Goal: Task Accomplishment & Management: Manage account settings

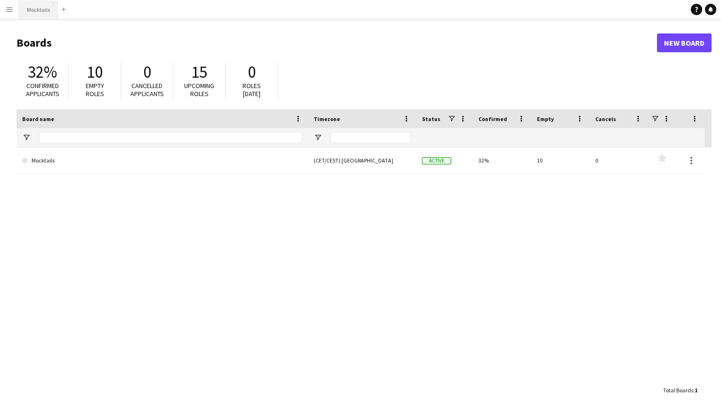
click at [48, 13] on button "Mocktails Close" at bounding box center [38, 9] width 39 height 18
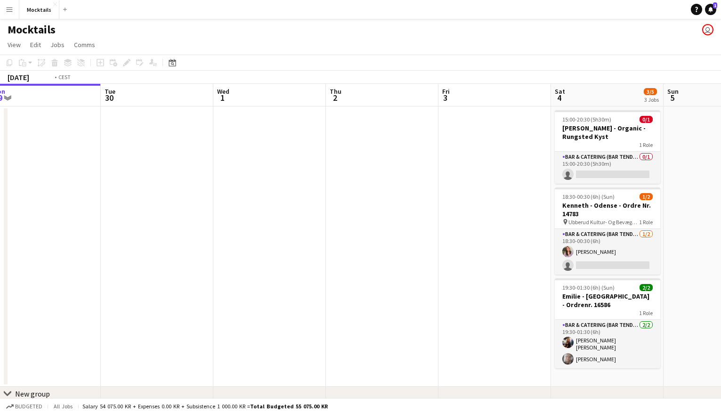
scroll to position [0, 350]
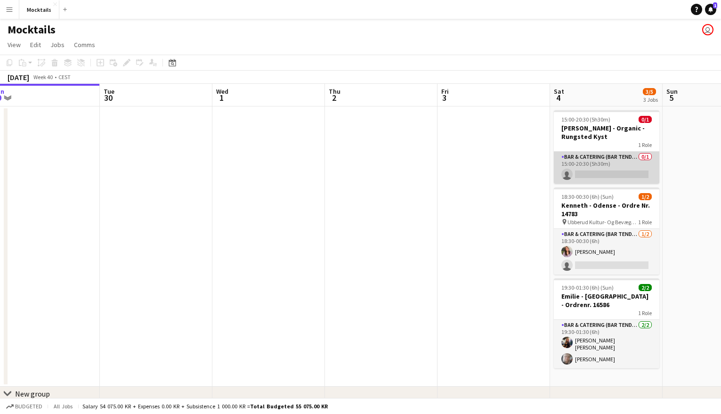
click at [587, 164] on app-card-role "Bar & Catering (Bar Tender) 0/1 15:00-20:30 (5h30m) single-neutral-actions" at bounding box center [606, 168] width 105 height 32
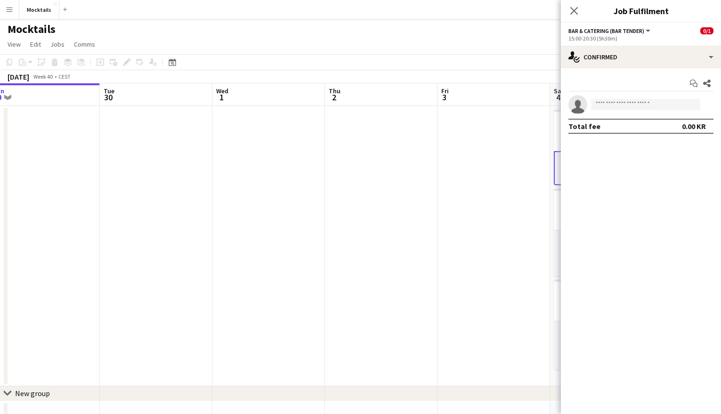
scroll to position [0, 0]
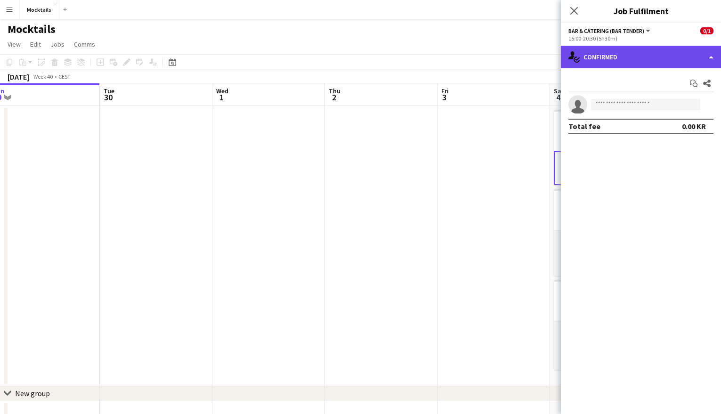
click at [625, 56] on div "single-neutral-actions-check-2 Confirmed" at bounding box center [641, 57] width 160 height 23
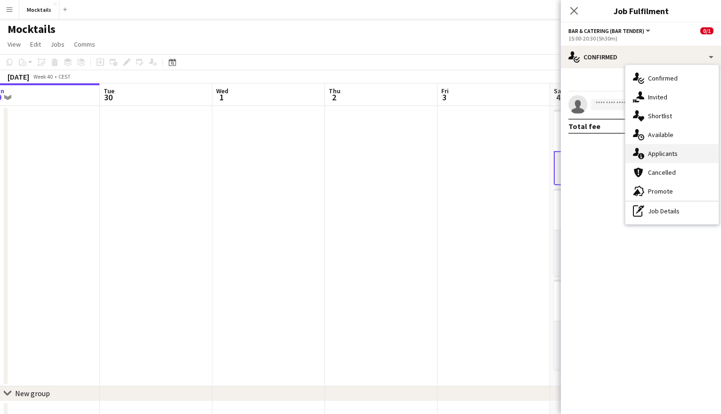
click at [652, 151] on span "Applicants" at bounding box center [663, 153] width 30 height 8
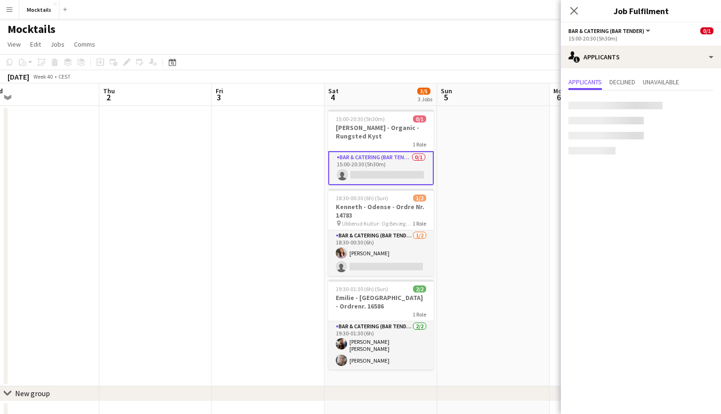
scroll to position [0, 431]
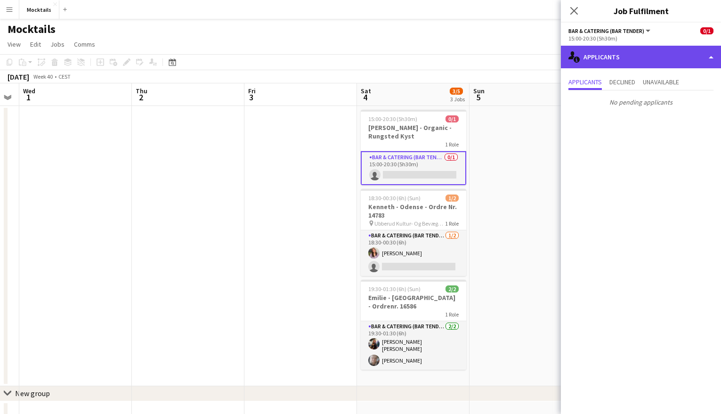
click at [614, 56] on div "single-neutral-actions-information Applicants" at bounding box center [641, 57] width 160 height 23
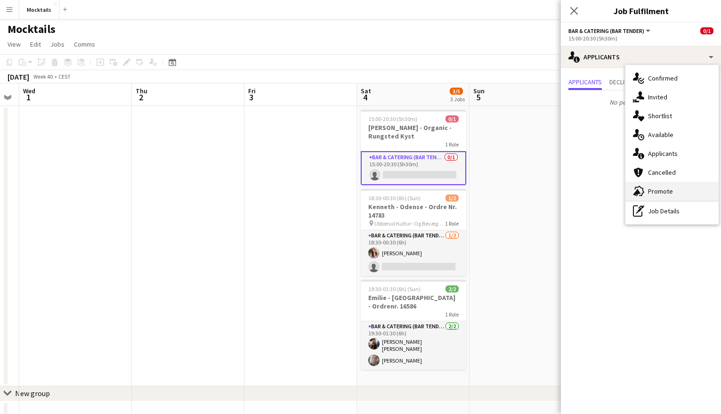
click at [666, 188] on span "Promote" at bounding box center [660, 191] width 25 height 8
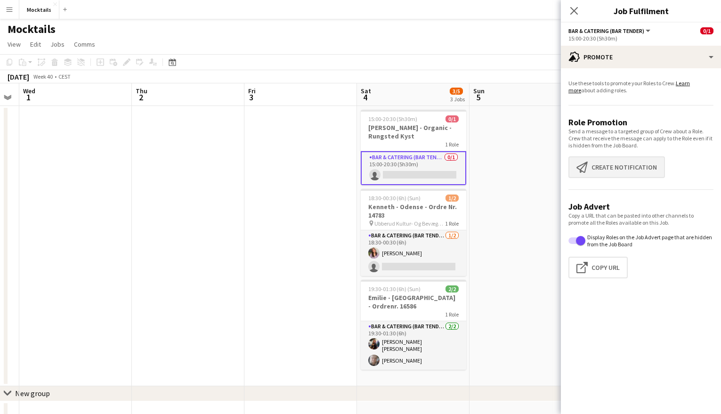
click at [617, 170] on button "Create notification Create notification" at bounding box center [616, 167] width 97 height 22
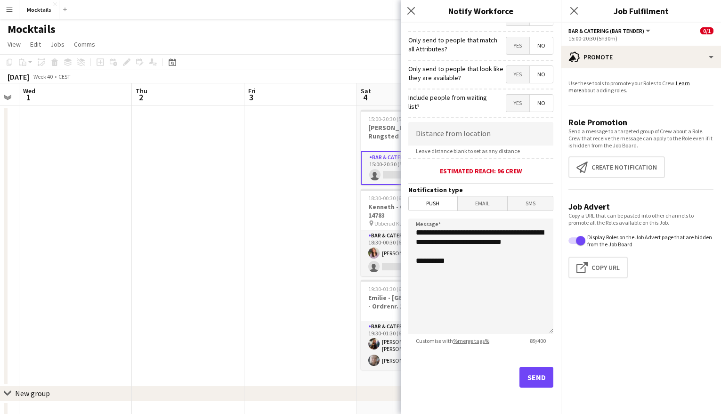
scroll to position [105, 0]
click at [533, 377] on button "Send" at bounding box center [536, 377] width 34 height 21
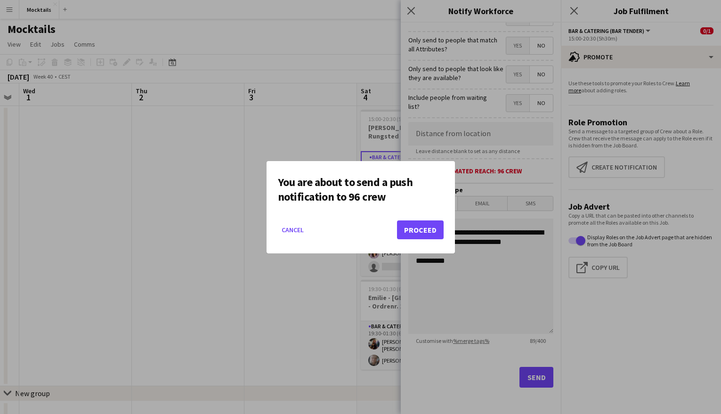
scroll to position [0, 0]
click at [428, 229] on button "Proceed" at bounding box center [420, 229] width 47 height 19
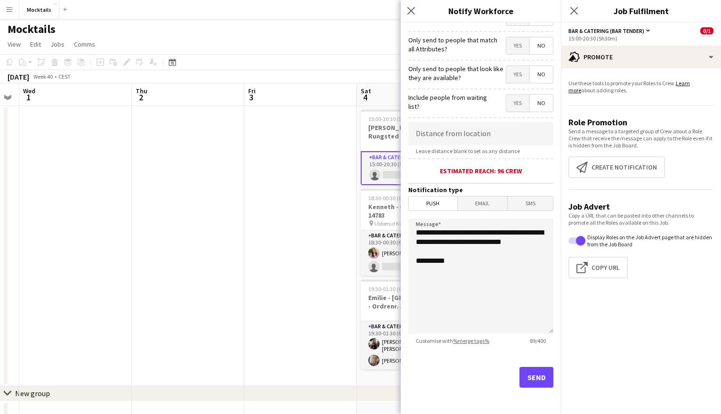
scroll to position [0, 0]
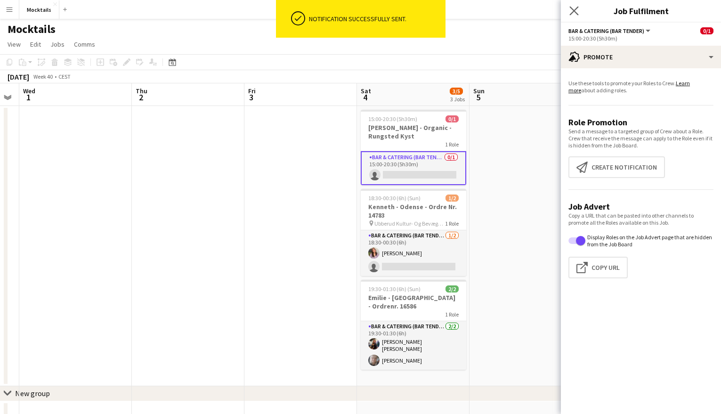
click at [573, 15] on icon "Close pop-in" at bounding box center [573, 10] width 9 height 9
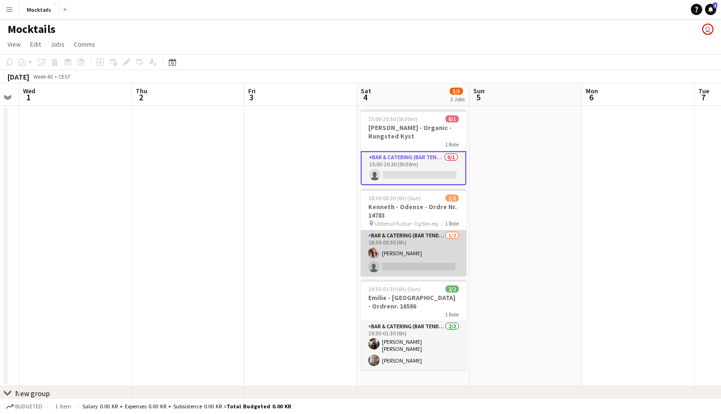
click at [416, 250] on app-card-role "Bar & Catering (Bar Tender) [DATE] 18:30-00:30 (6h) [PERSON_NAME] single-neutra…" at bounding box center [413, 253] width 105 height 46
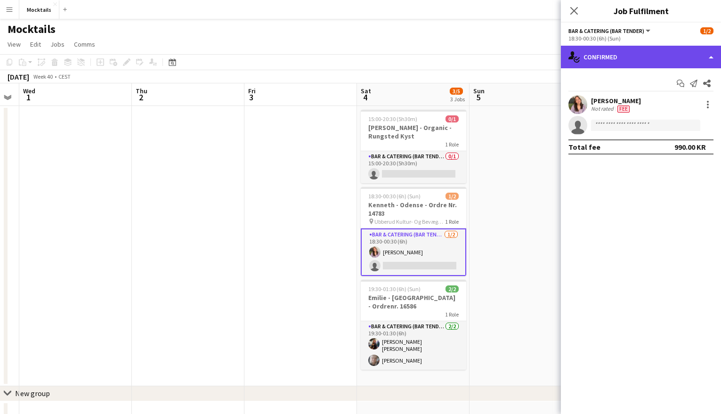
click at [658, 58] on div "single-neutral-actions-check-2 Confirmed" at bounding box center [641, 57] width 160 height 23
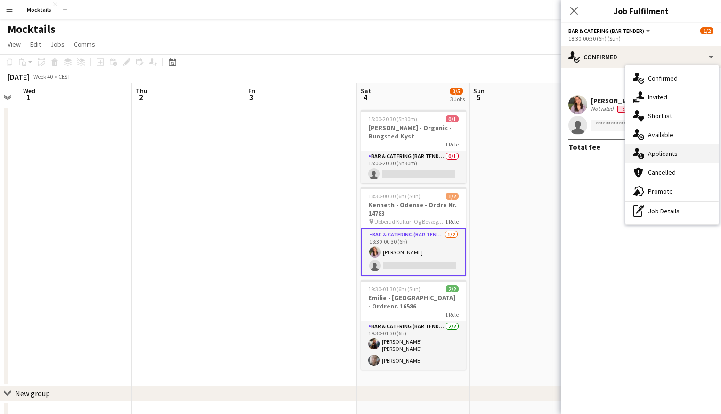
click at [669, 158] on div "single-neutral-actions-information Applicants" at bounding box center [671, 153] width 93 height 19
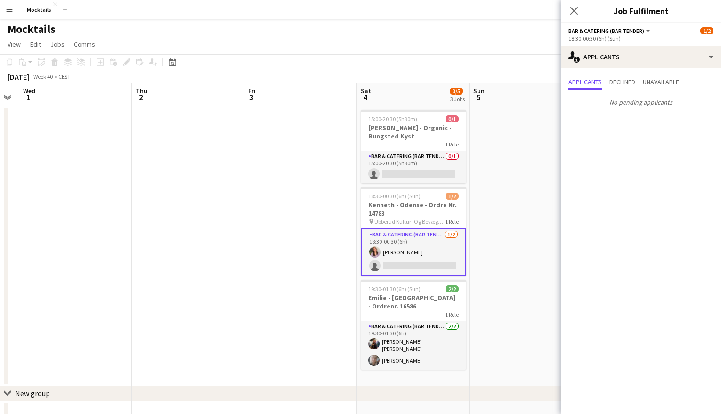
click at [484, 251] on app-date-cell at bounding box center [525, 246] width 113 height 280
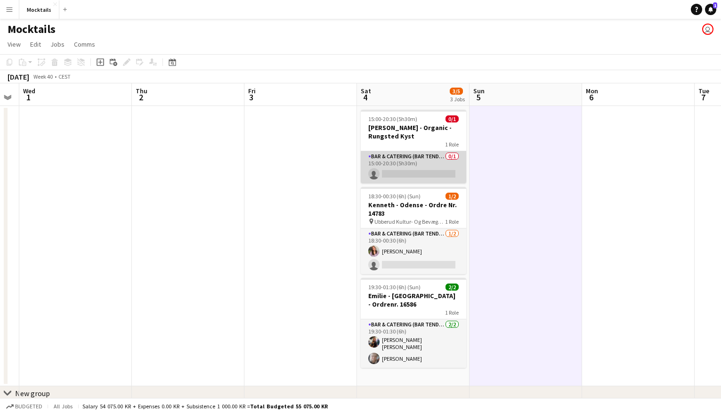
click at [427, 155] on app-card-role "Bar & Catering (Bar Tender) 0/1 15:00-20:30 (5h30m) single-neutral-actions" at bounding box center [413, 167] width 105 height 32
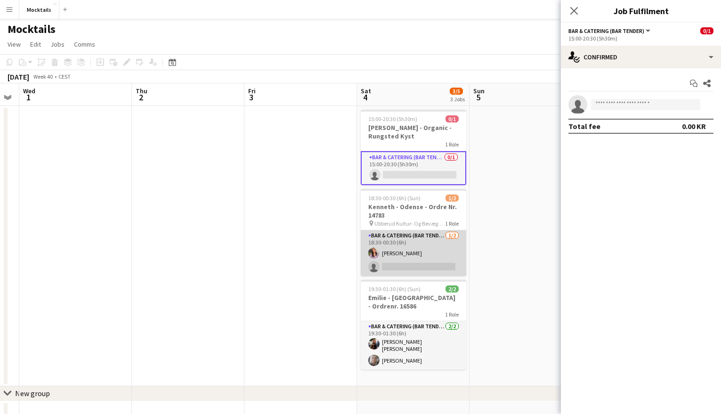
click at [422, 256] on app-card-role "Bar & Catering (Bar Tender) [DATE] 18:30-00:30 (6h) [PERSON_NAME] single-neutra…" at bounding box center [413, 253] width 105 height 46
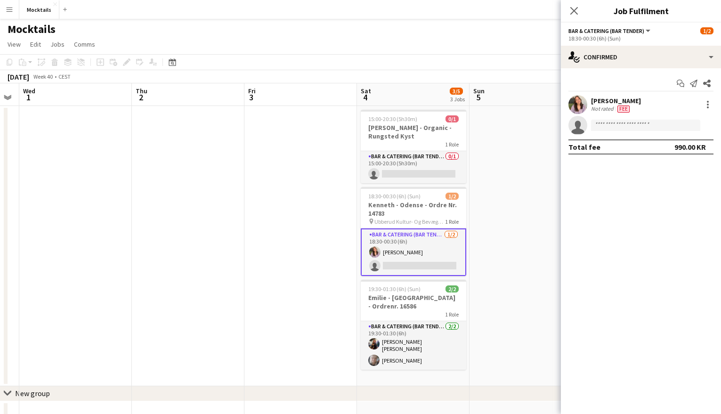
click at [499, 245] on app-date-cell at bounding box center [525, 246] width 113 height 280
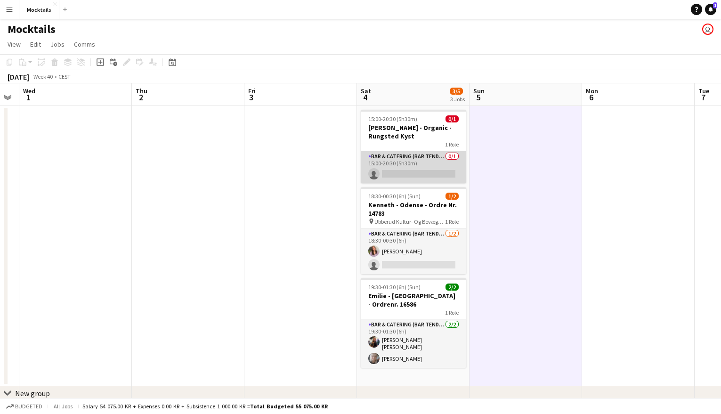
click at [437, 152] on app-card-role "Bar & Catering (Bar Tender) 0/1 15:00-20:30 (5h30m) single-neutral-actions" at bounding box center [413, 167] width 105 height 32
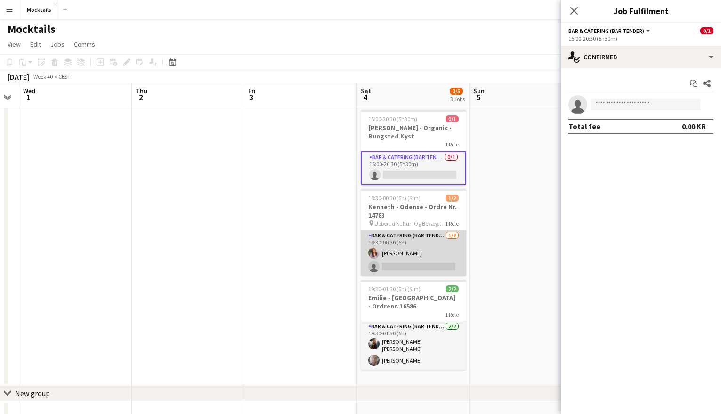
click at [423, 236] on app-card-role "Bar & Catering (Bar Tender) [DATE] 18:30-00:30 (6h) [PERSON_NAME] single-neutra…" at bounding box center [413, 253] width 105 height 46
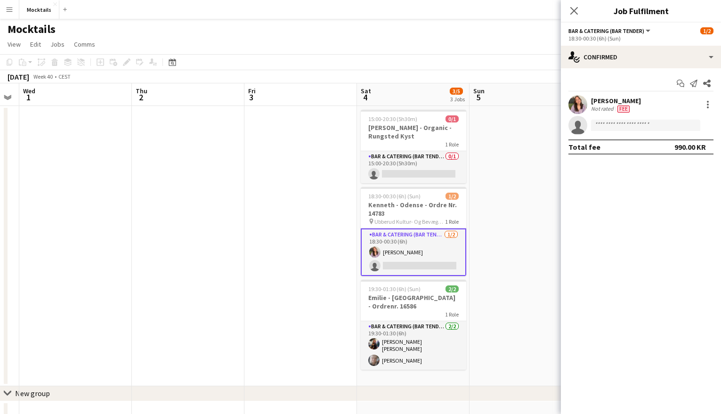
click at [495, 235] on app-date-cell at bounding box center [525, 246] width 113 height 280
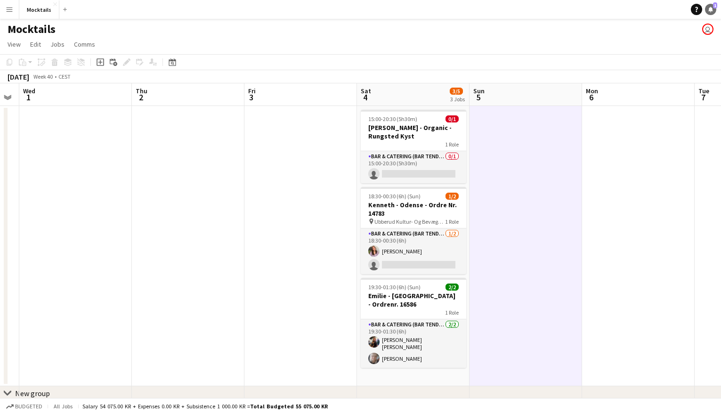
click at [710, 10] on icon at bounding box center [710, 9] width 5 height 5
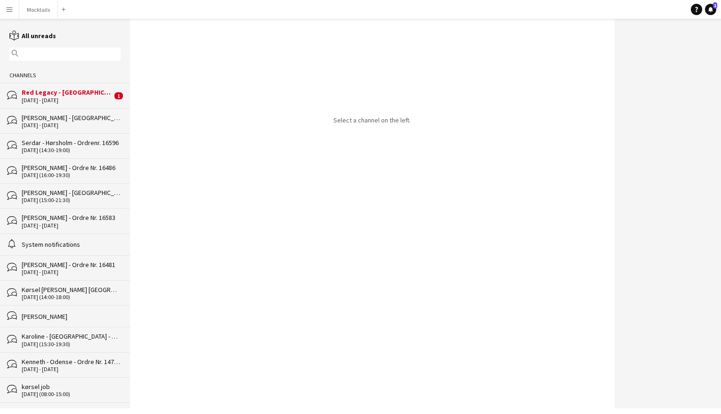
click at [65, 95] on div "Red Legacy - [GEOGRAPHIC_DATA] - Organic" at bounding box center [67, 92] width 90 height 8
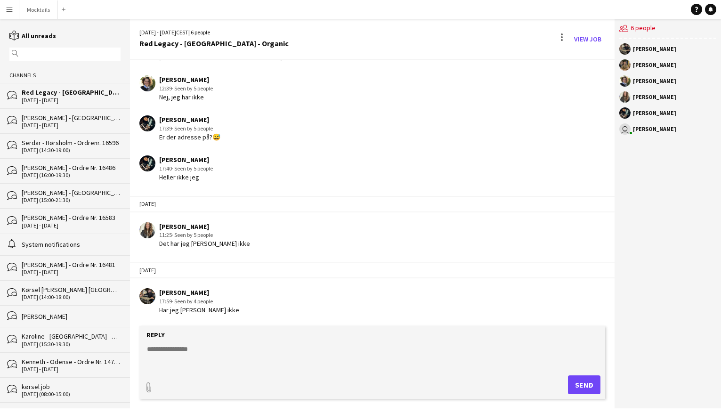
scroll to position [179, 0]
click at [43, 15] on button "Mocktails Close" at bounding box center [38, 9] width 39 height 18
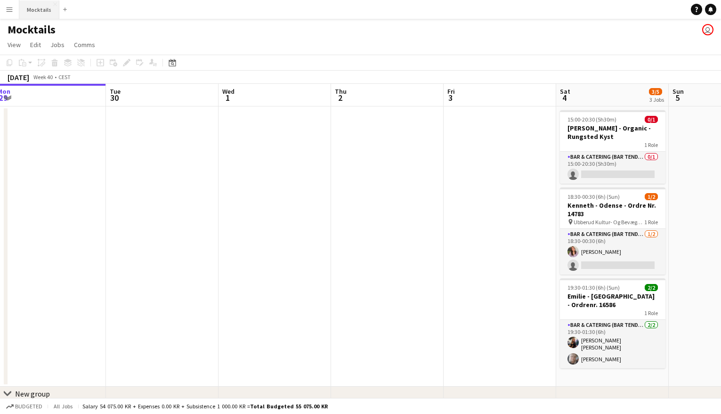
scroll to position [0, 350]
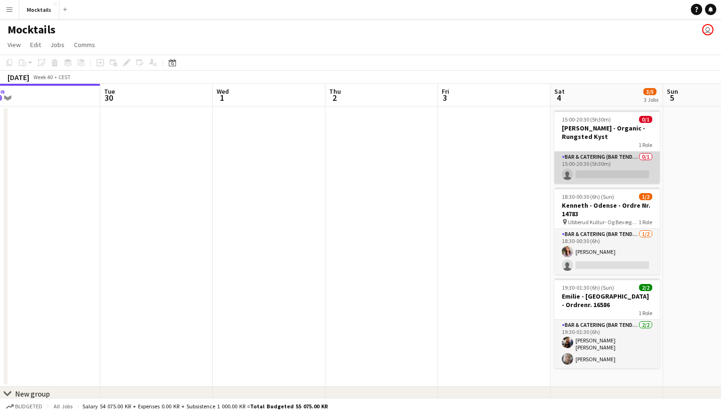
click at [611, 155] on app-card-role "Bar & Catering (Bar Tender) 0/1 15:00-20:30 (5h30m) single-neutral-actions" at bounding box center [606, 168] width 105 height 32
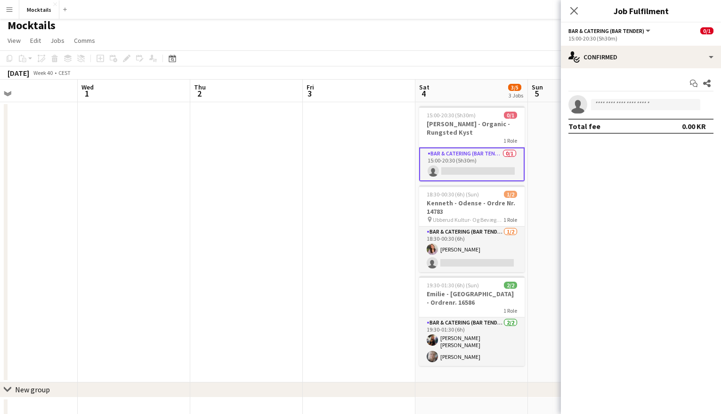
scroll to position [4, 0]
click at [569, 10] on app-icon "Close pop-in" at bounding box center [574, 11] width 14 height 14
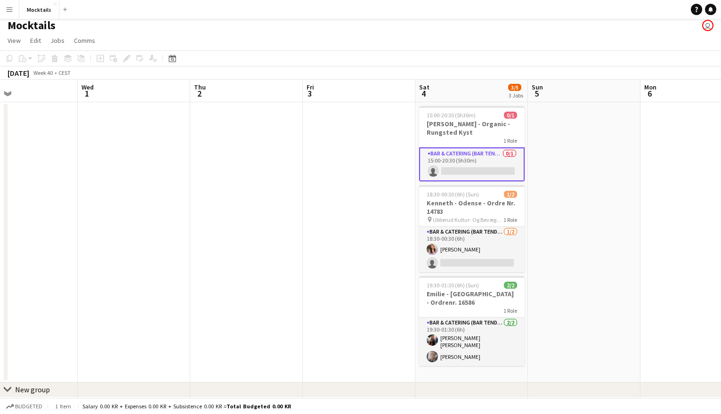
click at [483, 154] on app-card-role "Bar & Catering (Bar Tender) 0/1 15:00-20:30 (5h30m) single-neutral-actions" at bounding box center [471, 164] width 105 height 34
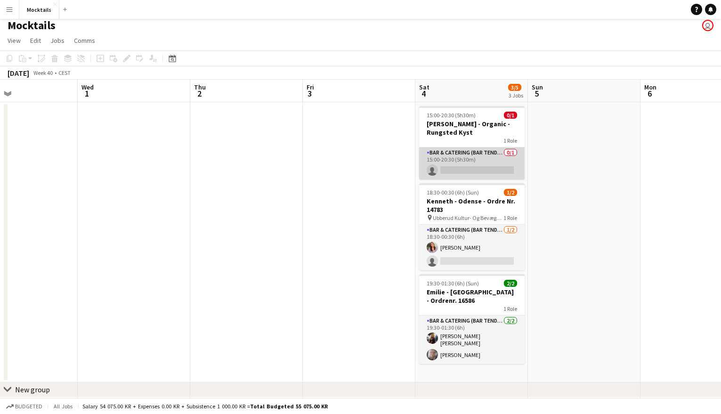
click at [475, 156] on app-card-role "Bar & Catering (Bar Tender) 0/1 15:00-20:30 (5h30m) single-neutral-actions" at bounding box center [471, 163] width 105 height 32
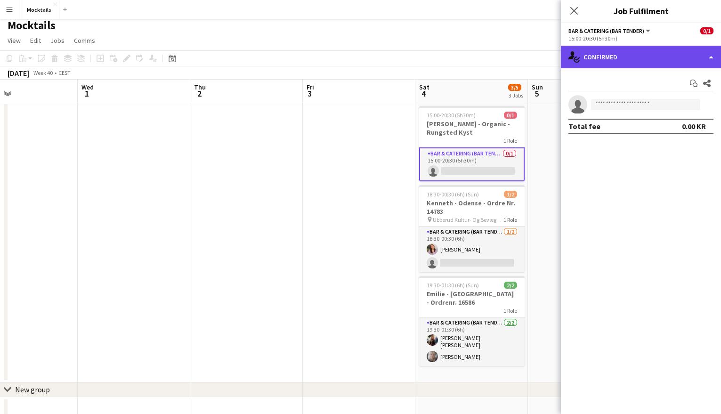
click at [606, 60] on div "single-neutral-actions-check-2 Confirmed" at bounding box center [641, 57] width 160 height 23
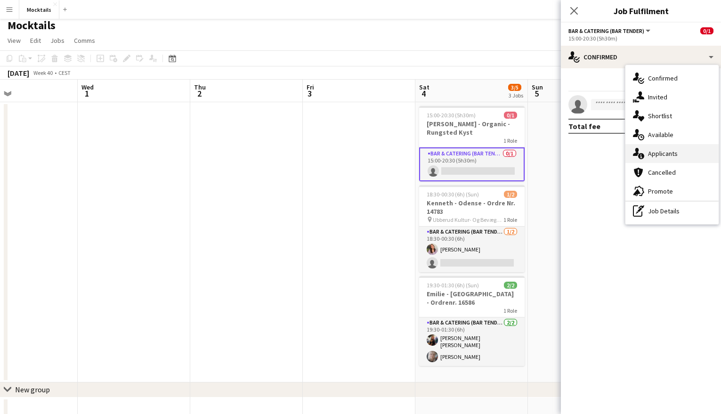
click at [647, 157] on div "single-neutral-actions-information Applicants" at bounding box center [671, 153] width 93 height 19
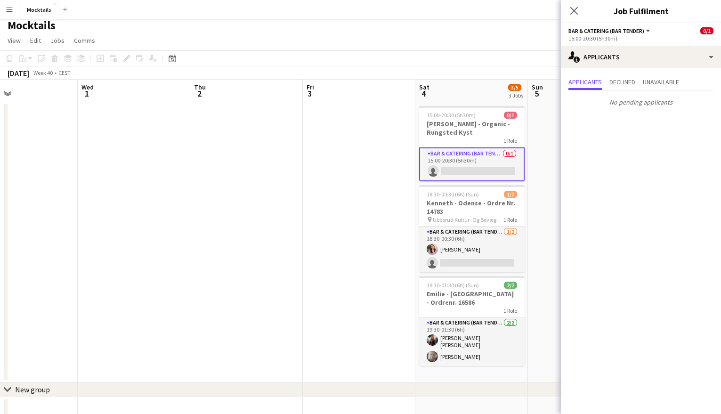
click at [547, 160] on app-date-cell at bounding box center [584, 242] width 113 height 280
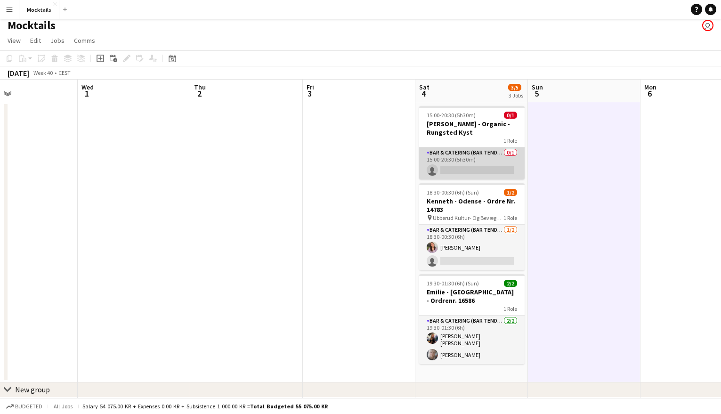
scroll to position [0, 292]
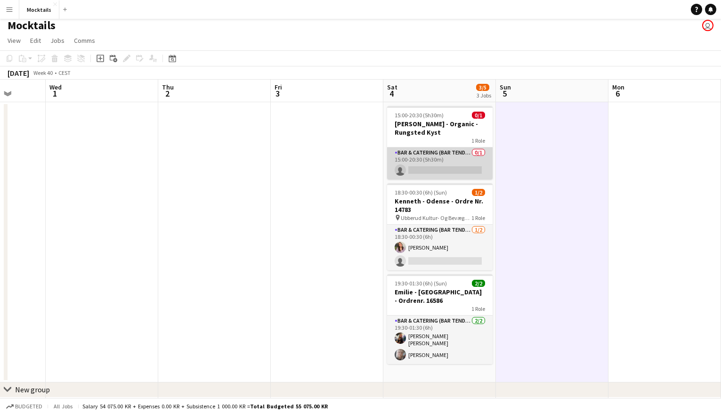
click at [449, 155] on app-card-role "Bar & Catering (Bar Tender) 0/1 15:00-20:30 (5h30m) single-neutral-actions" at bounding box center [439, 163] width 105 height 32
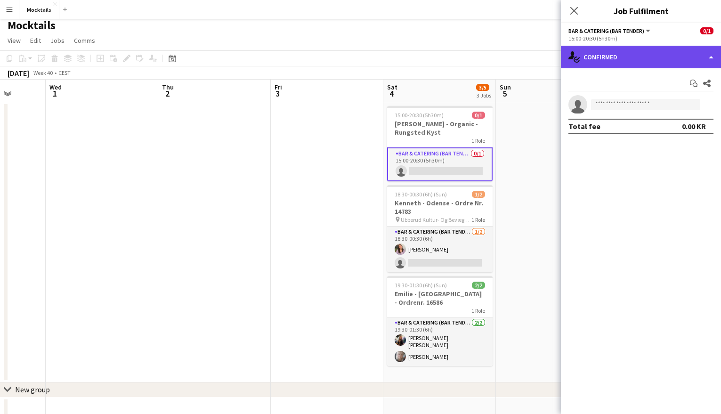
click at [623, 59] on div "single-neutral-actions-check-2 Confirmed" at bounding box center [641, 57] width 160 height 23
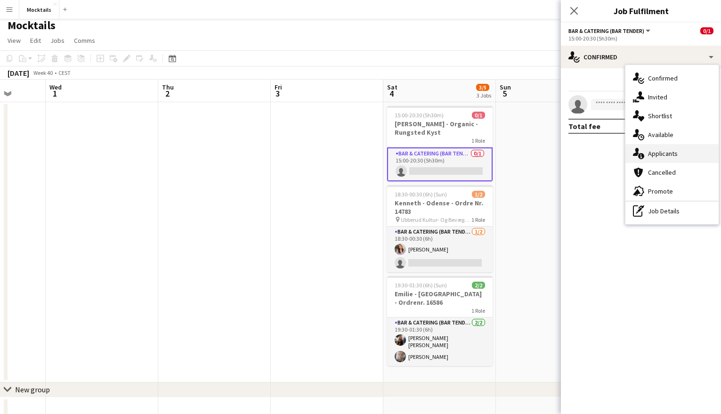
click at [649, 155] on span "Applicants" at bounding box center [663, 153] width 30 height 8
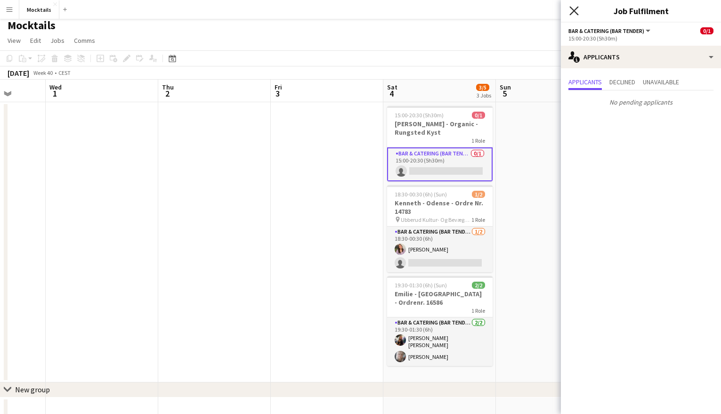
click at [573, 8] on icon "Close pop-in" at bounding box center [573, 10] width 9 height 9
